Goal: Task Accomplishment & Management: Manage account settings

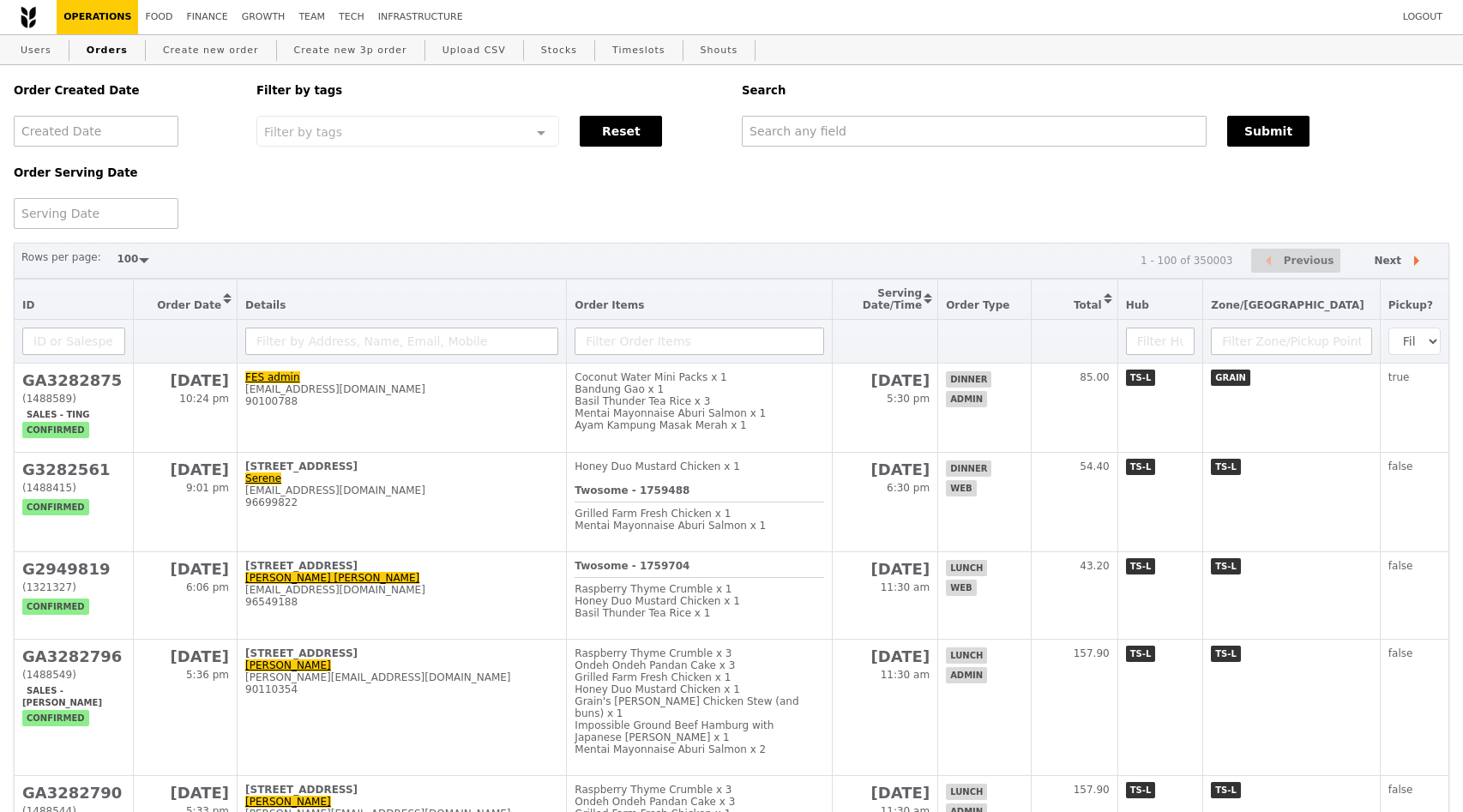
select select "100"
click at [103, 47] on link "Orders" at bounding box center [107, 50] width 55 height 31
click at [19, 40] on link "Users" at bounding box center [36, 50] width 45 height 31
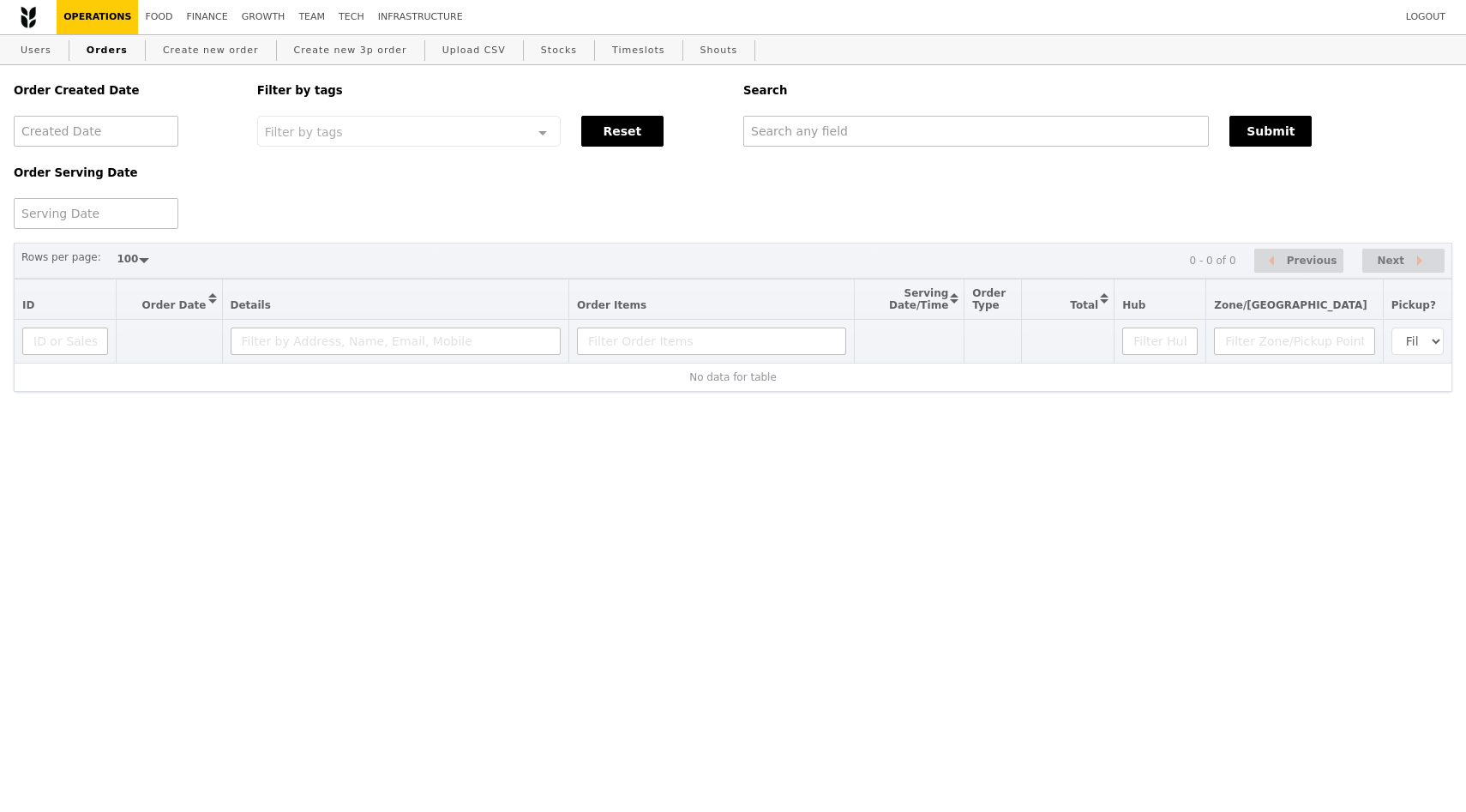
select select "100"
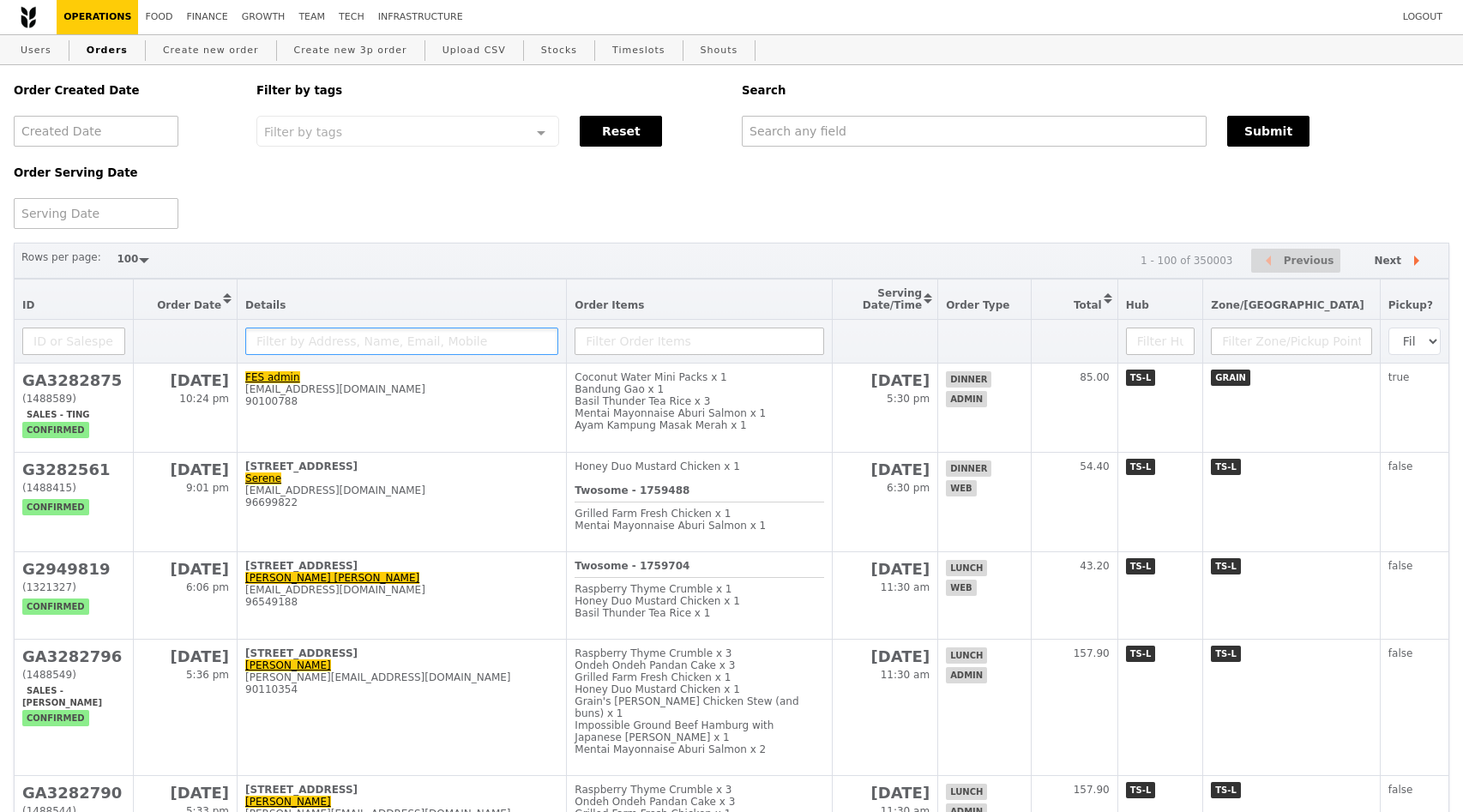
click at [279, 346] on input "text" at bounding box center [402, 340] width 313 height 28
paste input "ssmw@stengg.com"
type input "ssmw@stengg.com"
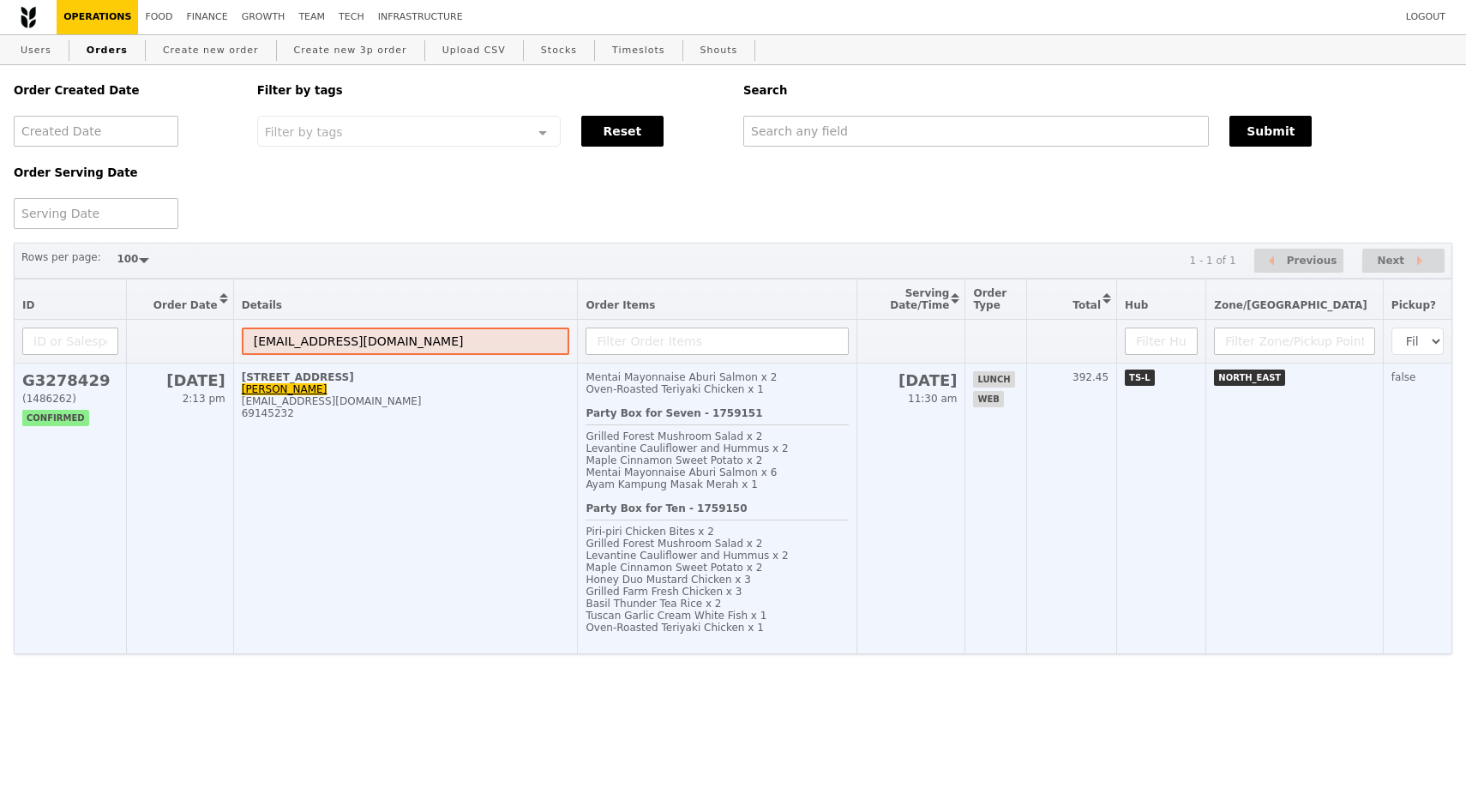
click at [729, 384] on div "Mentai Mayonnaise Aburi Salmon x 2" at bounding box center [717, 376] width 263 height 12
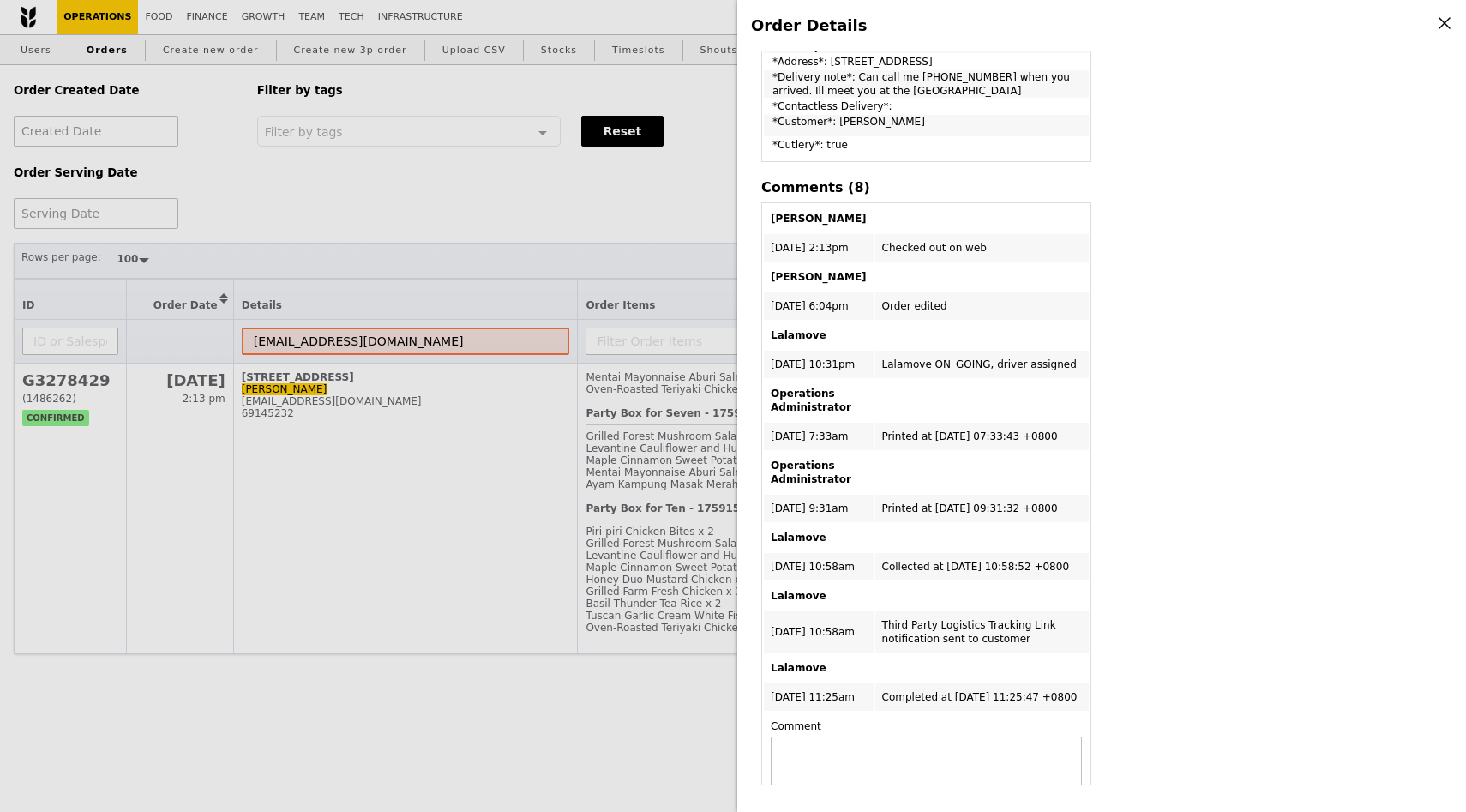
scroll to position [1014, 0]
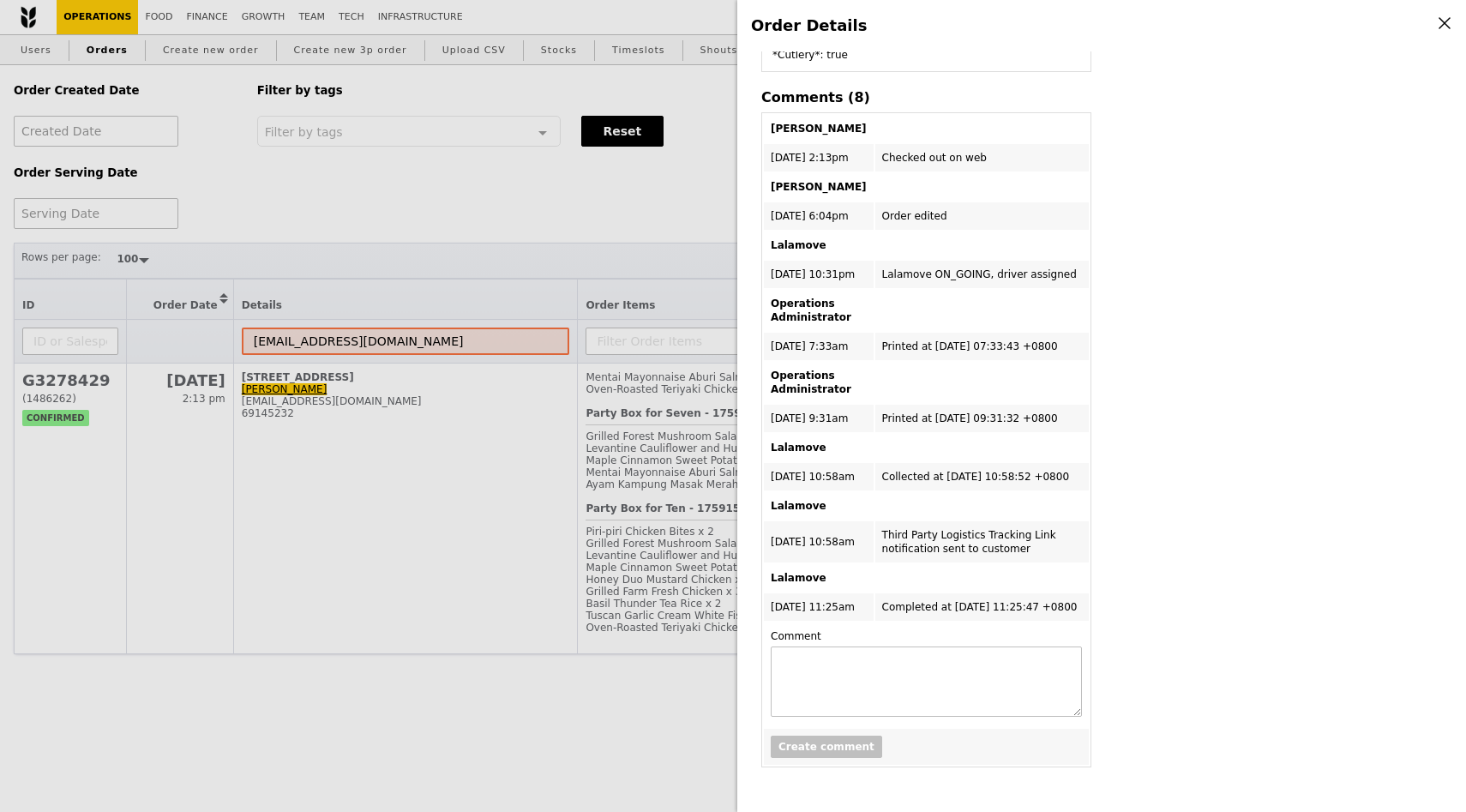
click at [477, 520] on div "Order Details Edit order Changelog Cancel Order ID G3278429 – View receipt | Pi…" at bounding box center [733, 406] width 1466 height 812
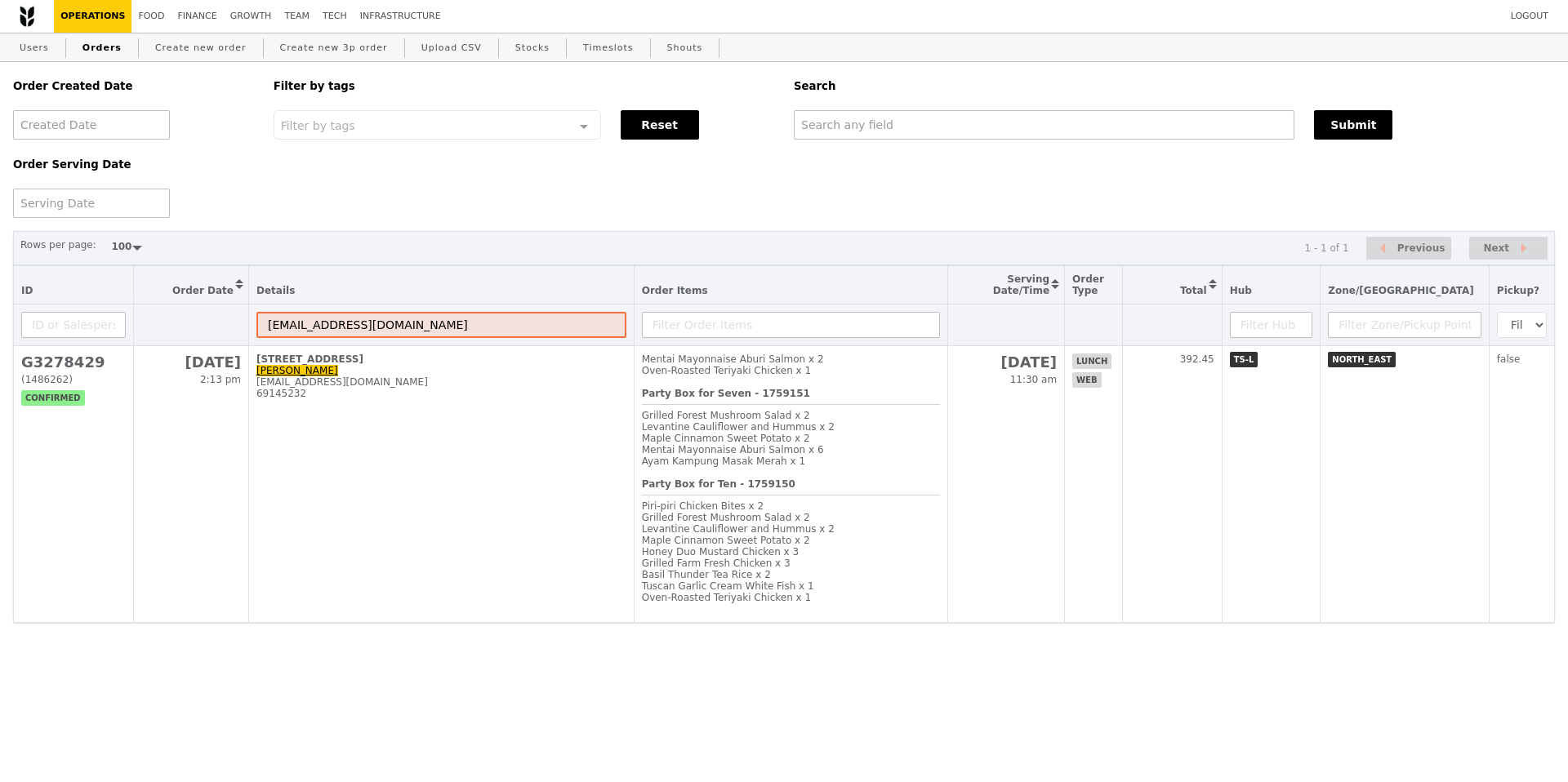
scroll to position [1674, 0]
